Goal: Task Accomplishment & Management: Use online tool/utility

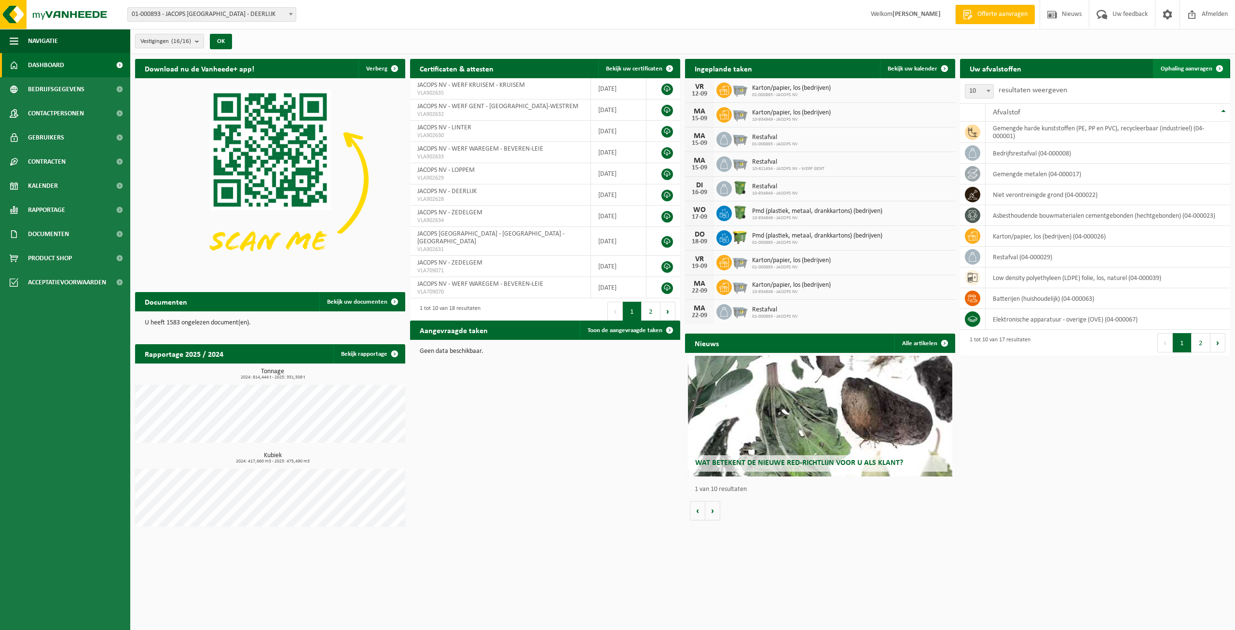
click at [1188, 70] on span "Ophaling aanvragen" at bounding box center [1187, 69] width 52 height 6
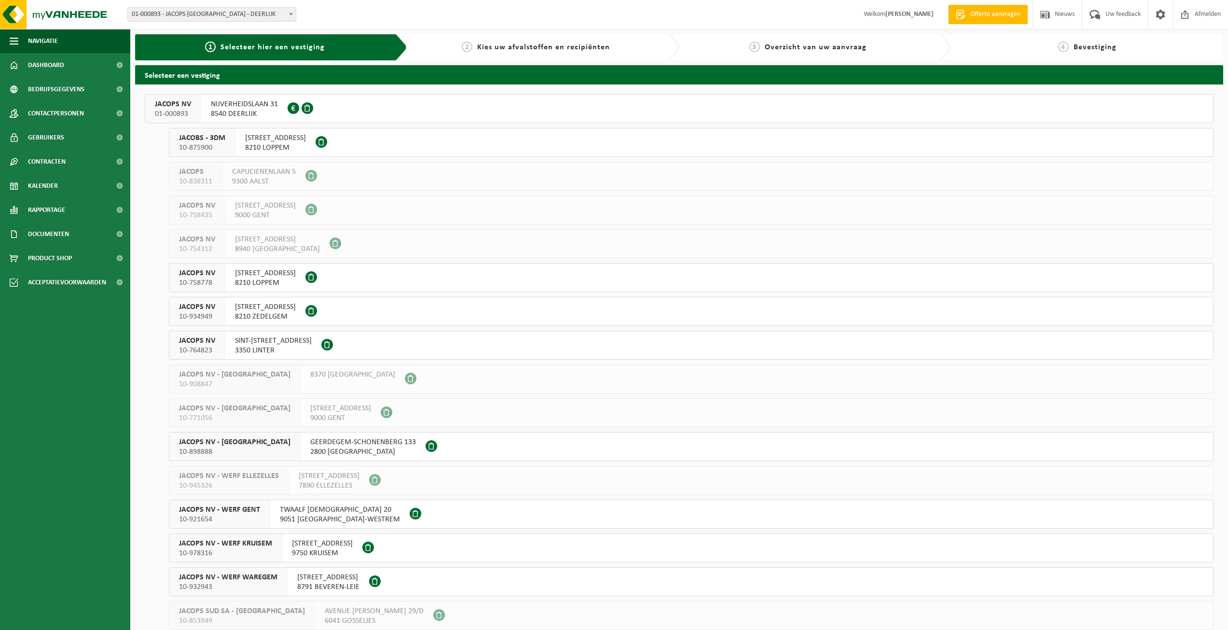
click at [271, 315] on span "8210 ZEDELGEM" at bounding box center [265, 317] width 61 height 10
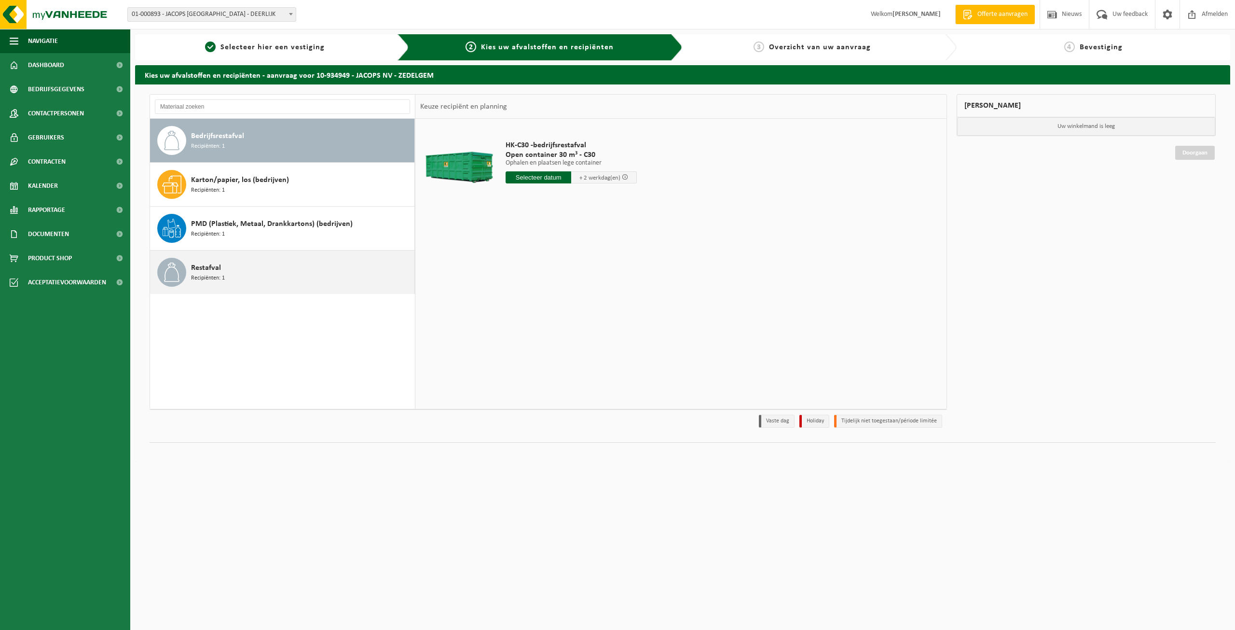
click at [260, 272] on div "Restafval Recipiënten: 1" at bounding box center [301, 272] width 221 height 29
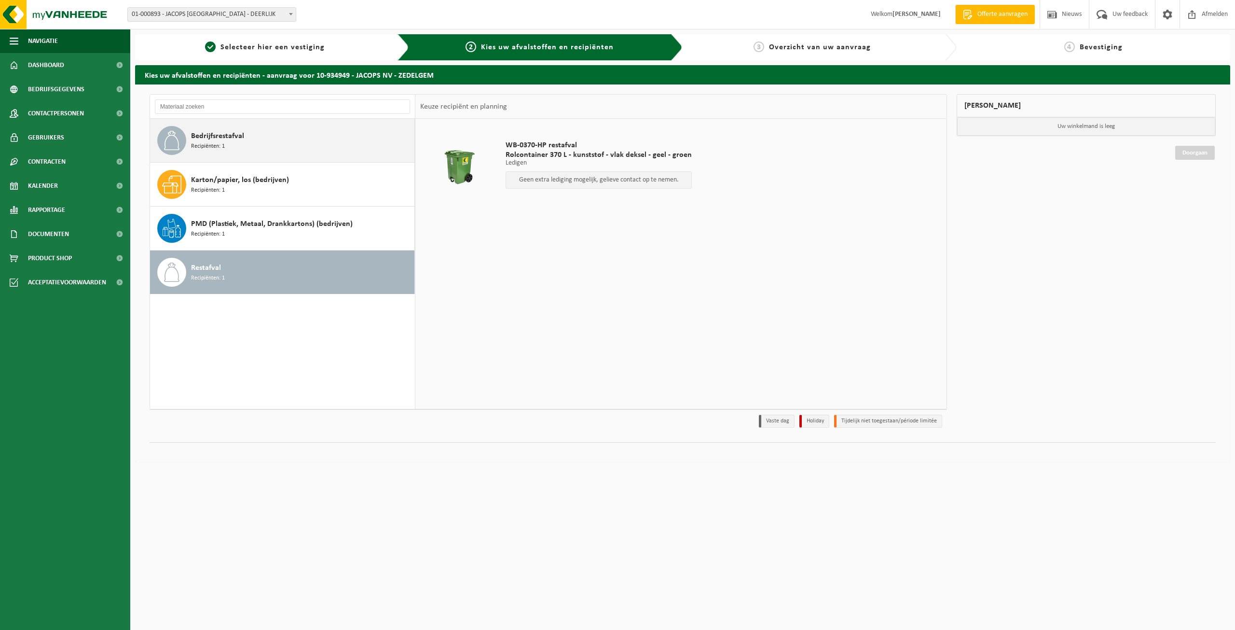
click at [272, 145] on div "Bedrijfsrestafval Recipiënten: 1" at bounding box center [301, 140] width 221 height 29
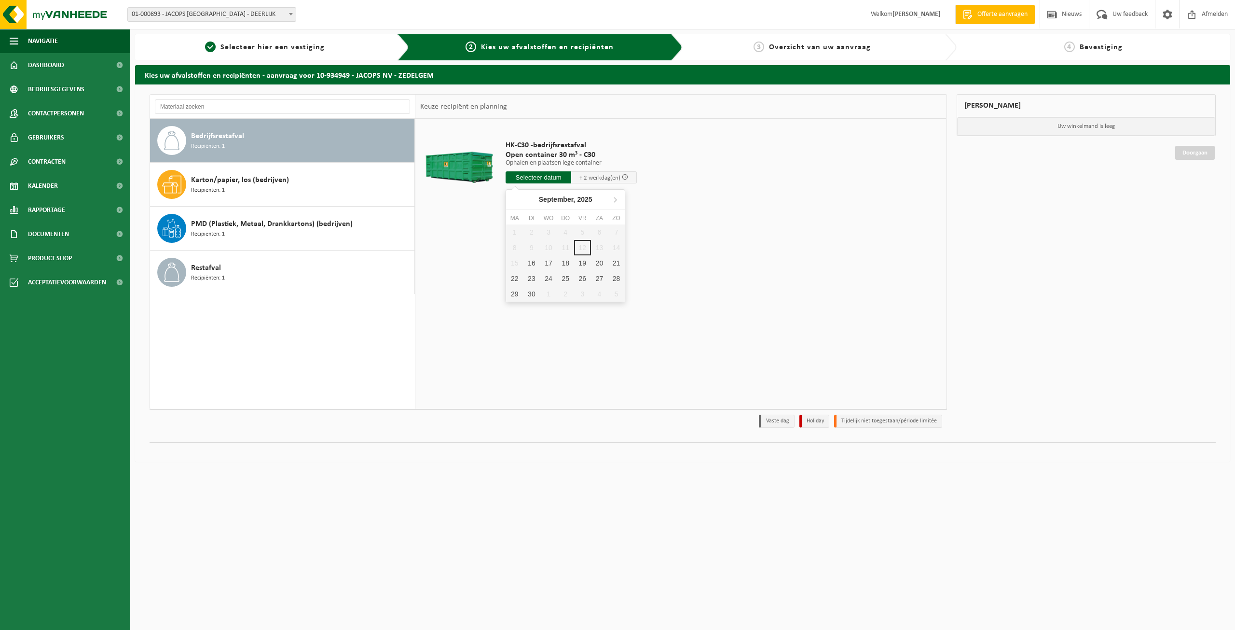
click at [557, 179] on input "text" at bounding box center [539, 177] width 66 height 12
click at [518, 296] on div "29" at bounding box center [514, 293] width 17 height 15
type input "Van 2025-09-29"
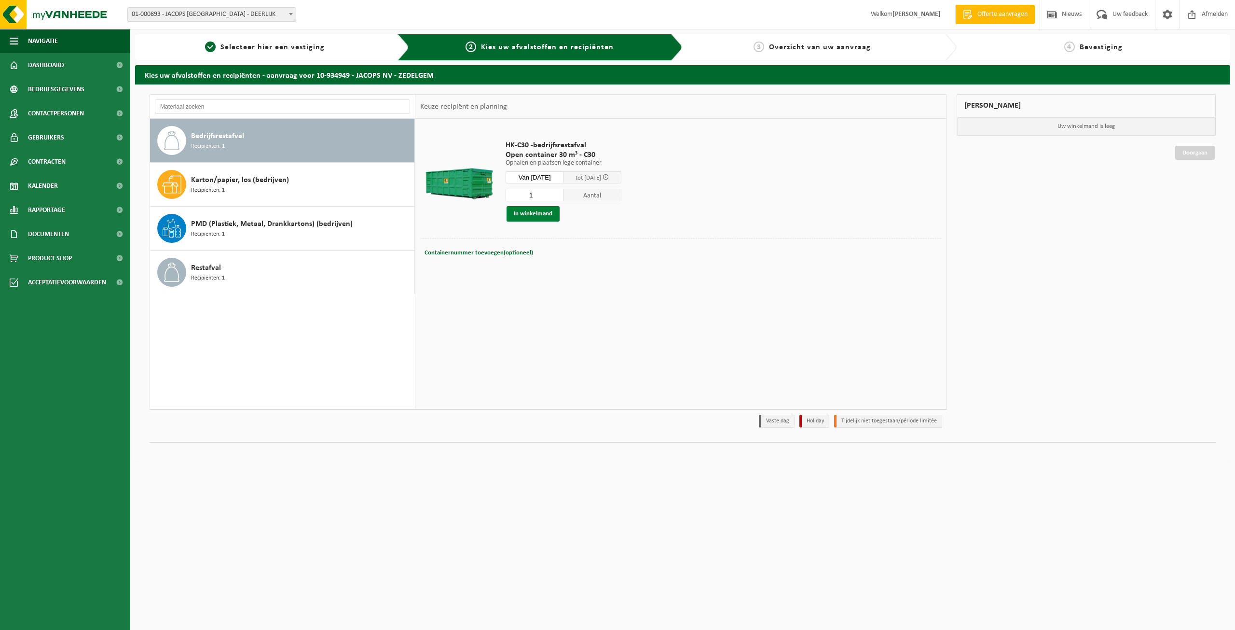
click at [533, 218] on button "In winkelmand" at bounding box center [533, 213] width 53 height 15
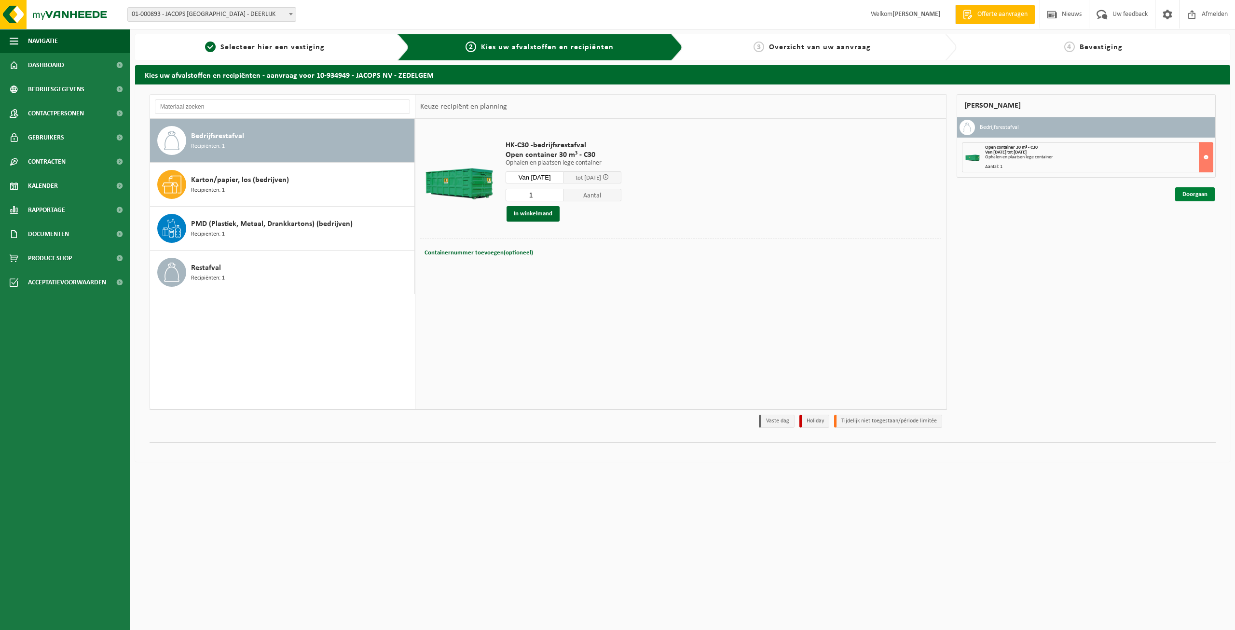
click at [1184, 197] on link "Doorgaan" at bounding box center [1195, 194] width 40 height 14
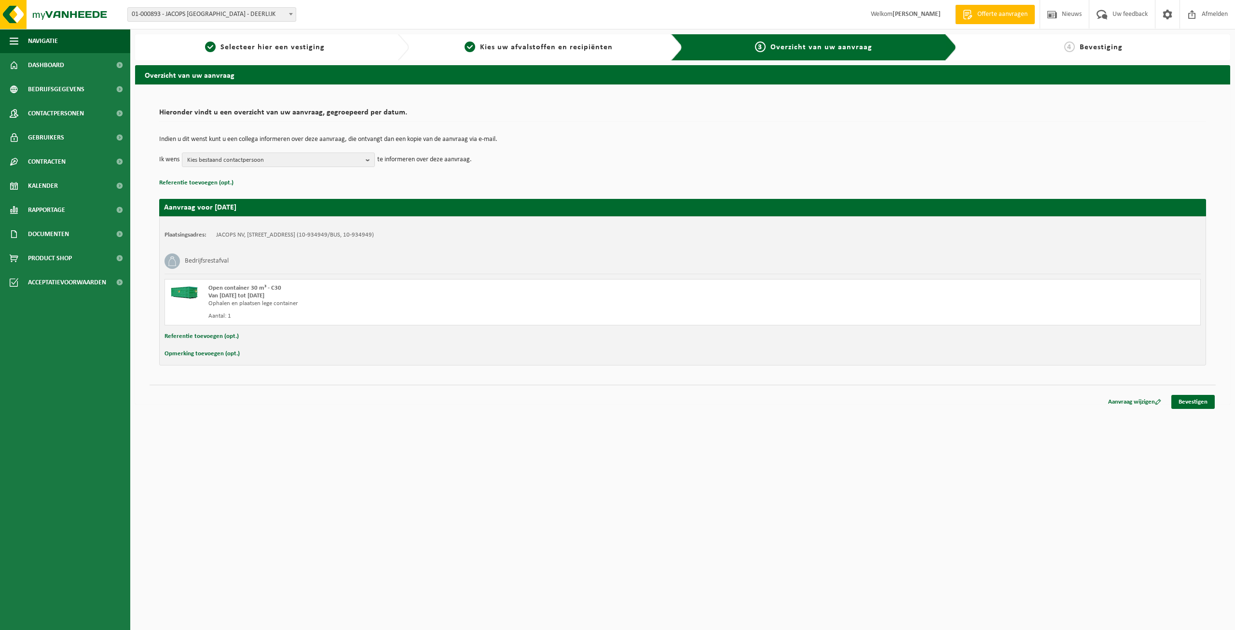
click at [228, 357] on button "Opmerking toevoegen (opt.)" at bounding box center [202, 353] width 75 height 13
click at [165, 347] on button "Annuleren" at bounding box center [179, 354] width 28 height 14
click at [230, 358] on button "Opmerking toevoegen (opt.)" at bounding box center [202, 353] width 75 height 13
click at [264, 357] on input "text" at bounding box center [702, 354] width 980 height 14
type input "OPhaal 29/09 na 08:00 uur"
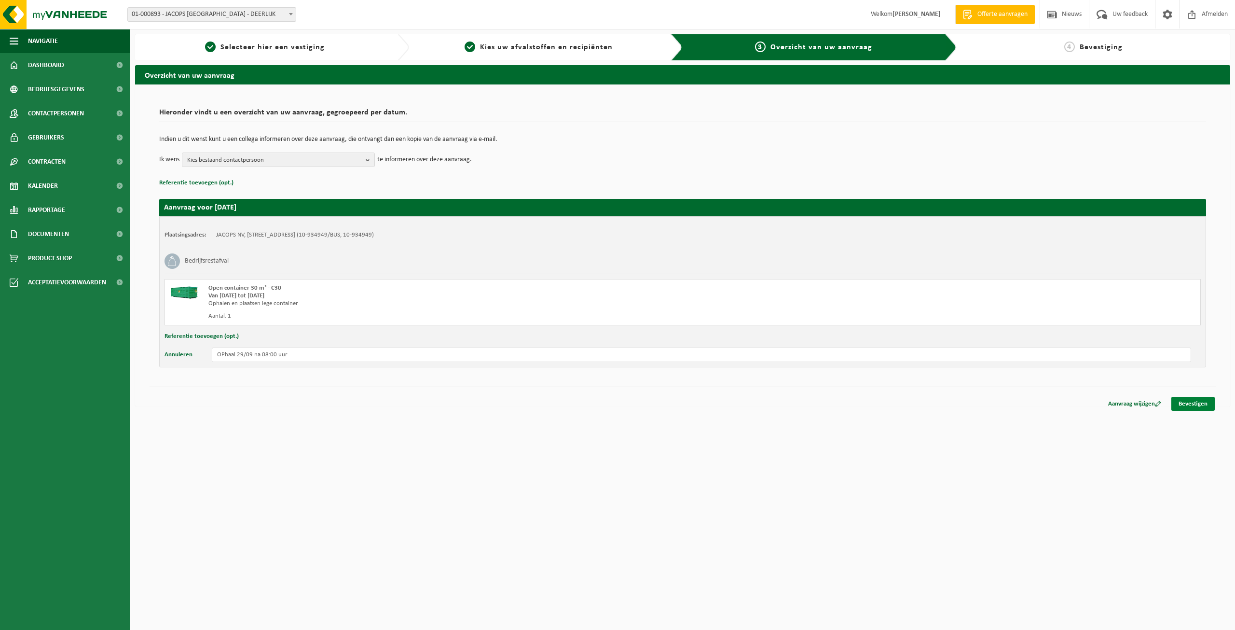
click at [1197, 404] on link "Bevestigen" at bounding box center [1193, 404] width 43 height 14
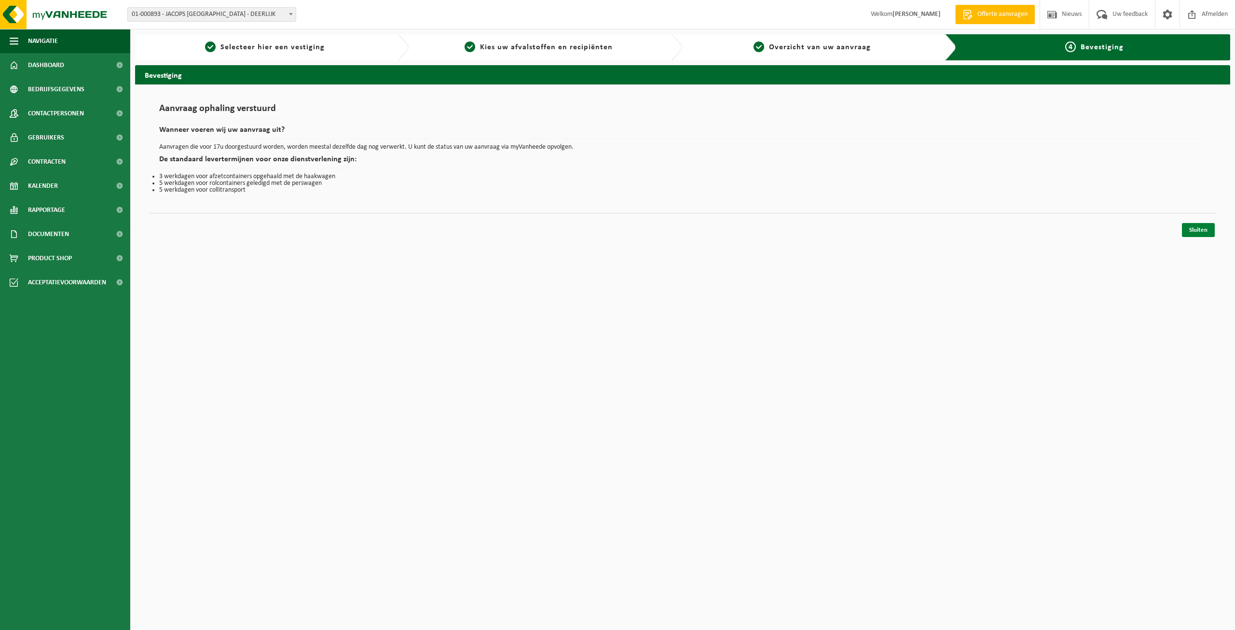
click at [1207, 230] on link "Sluiten" at bounding box center [1198, 230] width 33 height 14
